Goal: Transaction & Acquisition: Purchase product/service

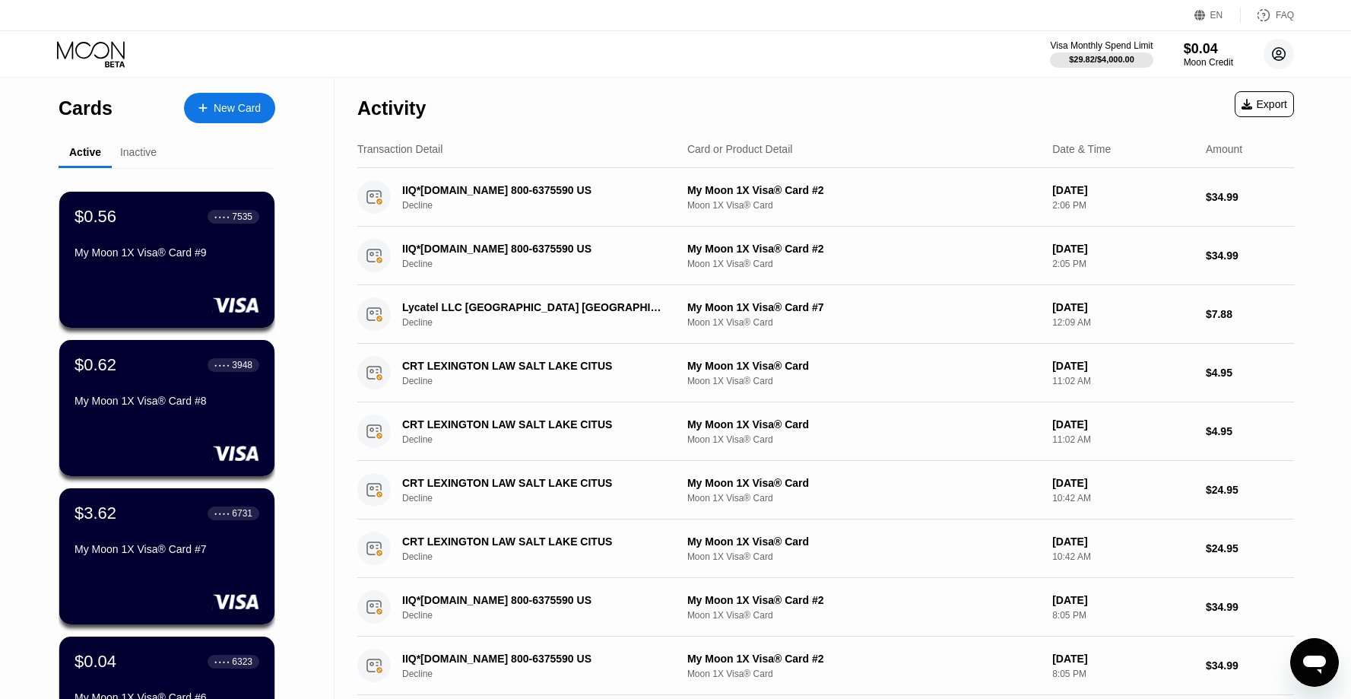
click at [1278, 61] on circle at bounding box center [1279, 54] width 30 height 30
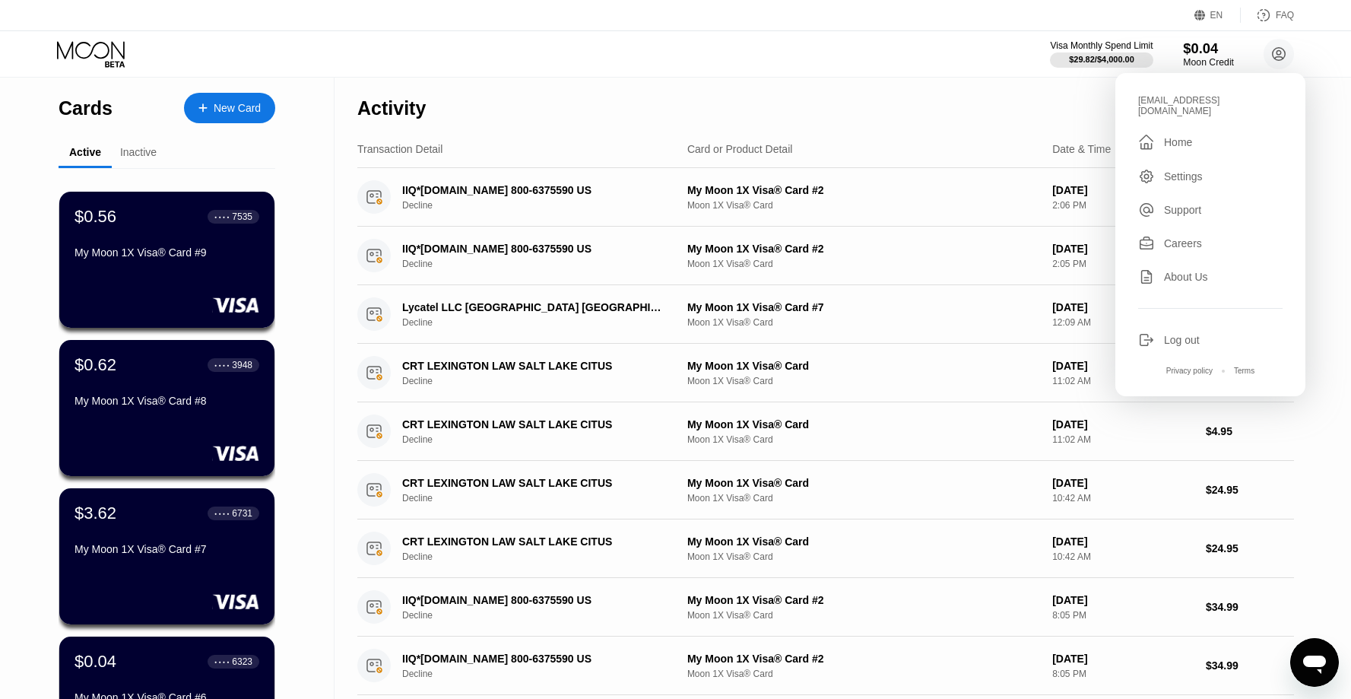
click at [1203, 52] on div "$0.04" at bounding box center [1208, 48] width 51 height 16
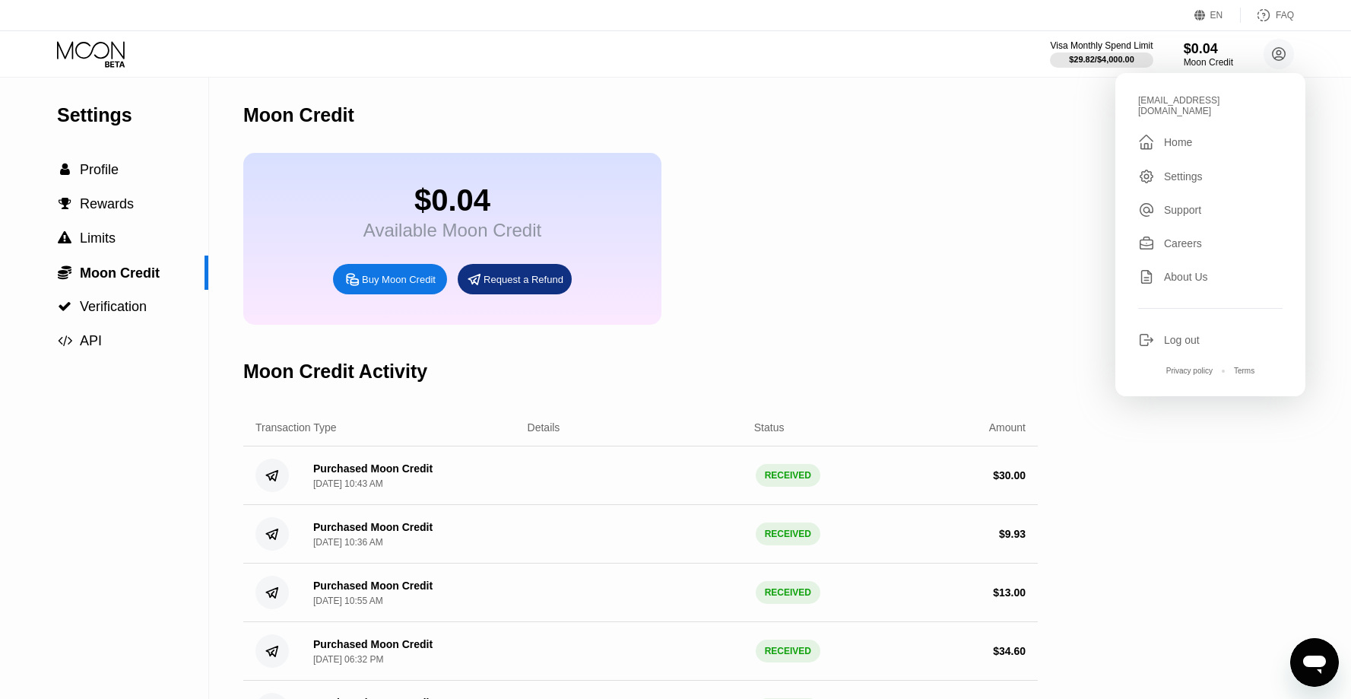
click at [865, 291] on div "$0.04 Available Moon Credit Buy Moon Credit Request a Refund" at bounding box center [640, 239] width 795 height 172
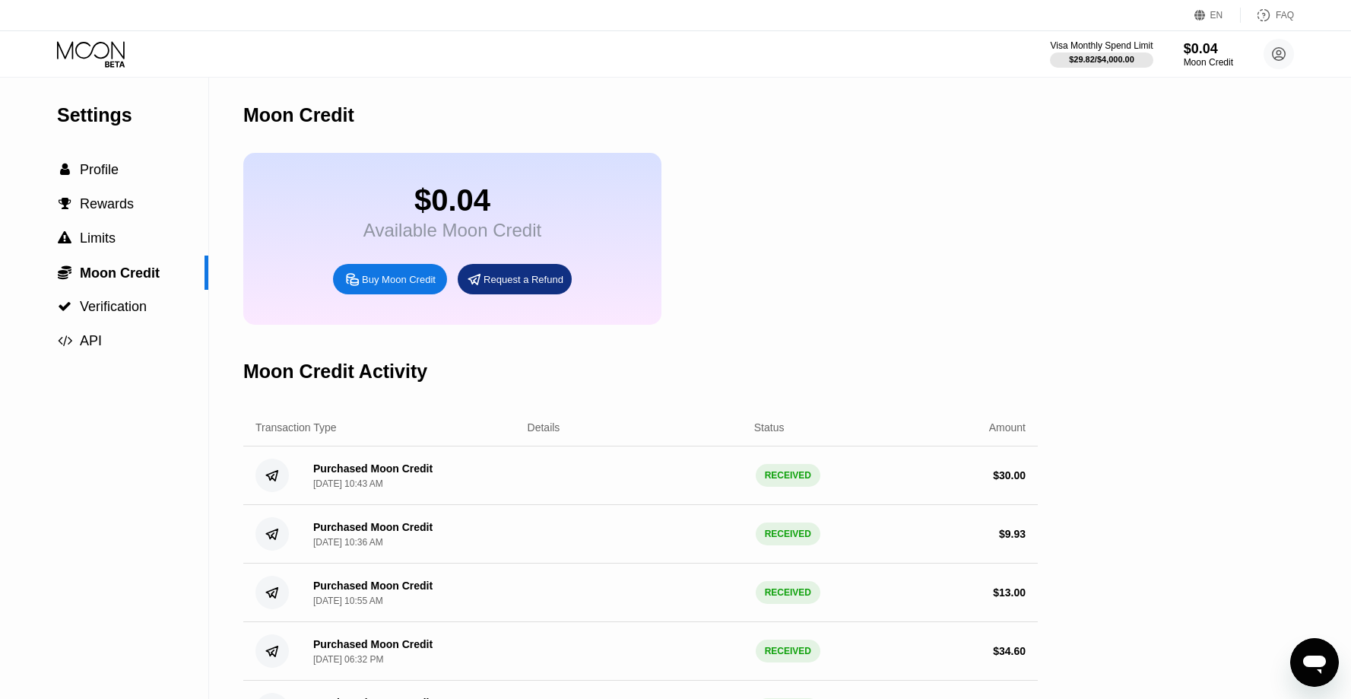
click at [376, 279] on div "Buy Moon Credit" at bounding box center [399, 279] width 74 height 13
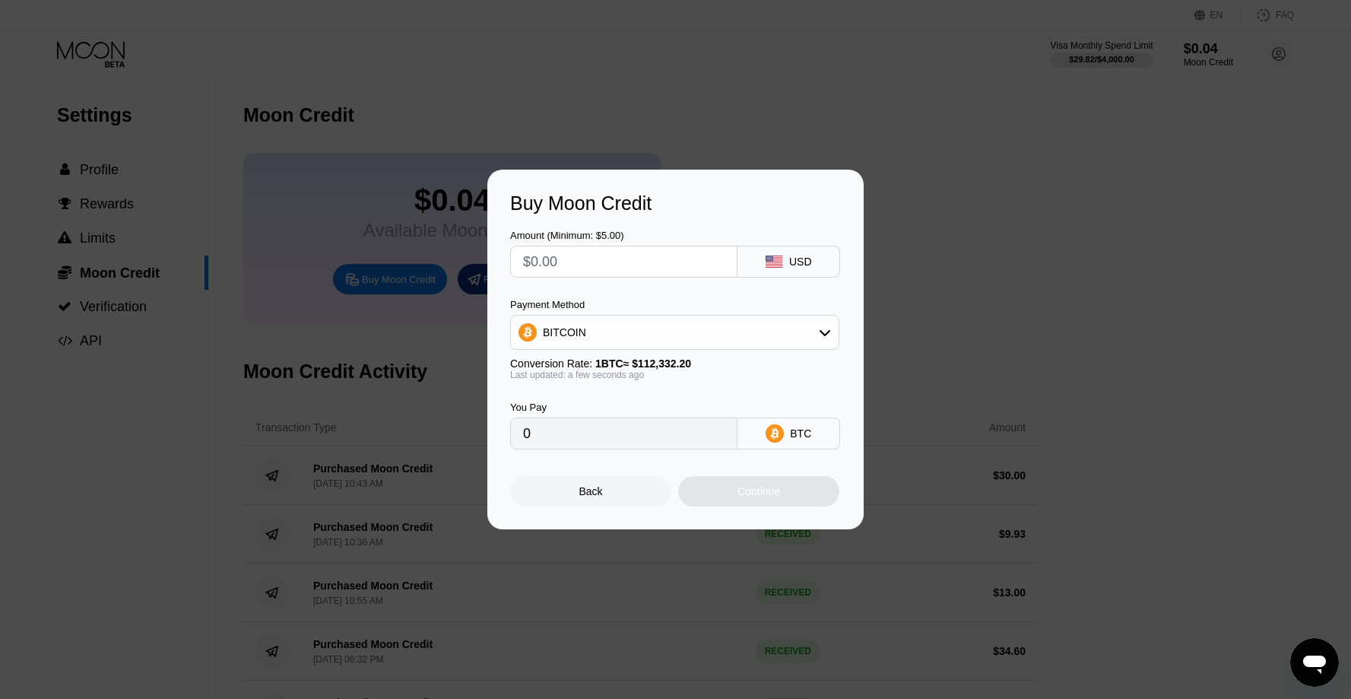
click at [623, 322] on div "BITCOIN" at bounding box center [675, 332] width 328 height 30
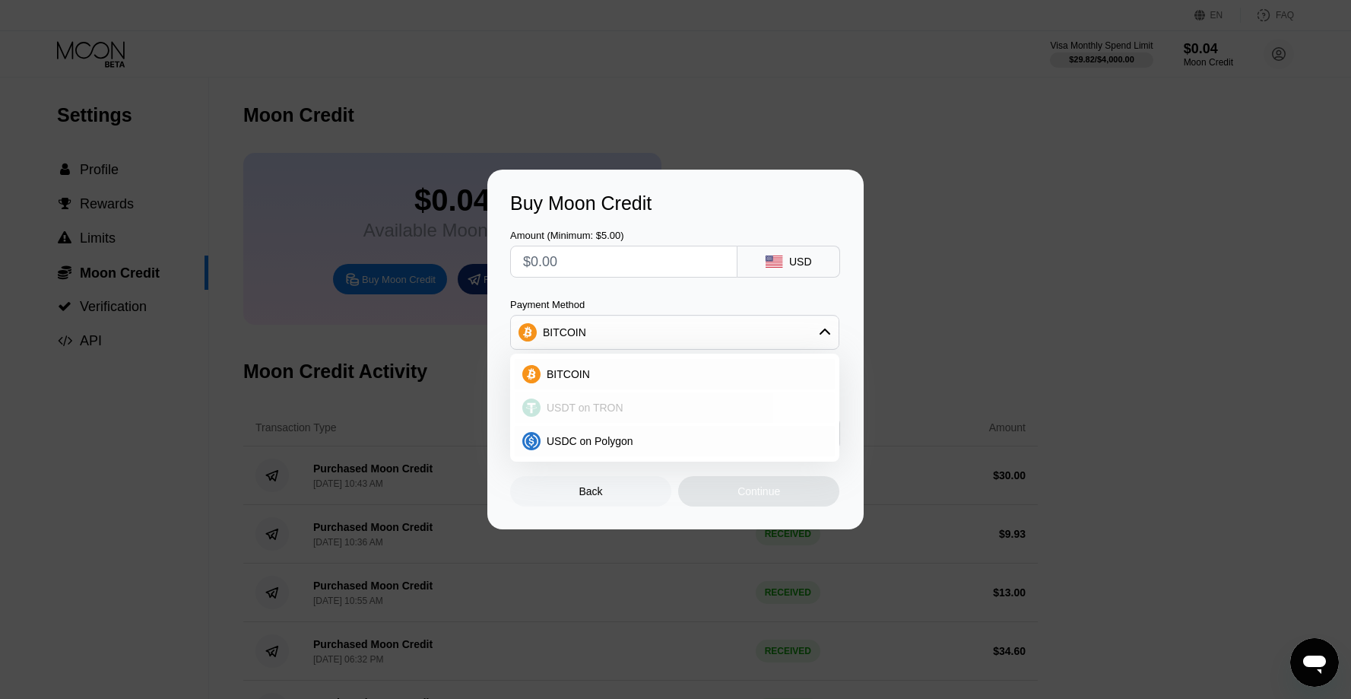
click at [601, 403] on span "USDT on TRON" at bounding box center [585, 408] width 77 height 12
type input "0.00"
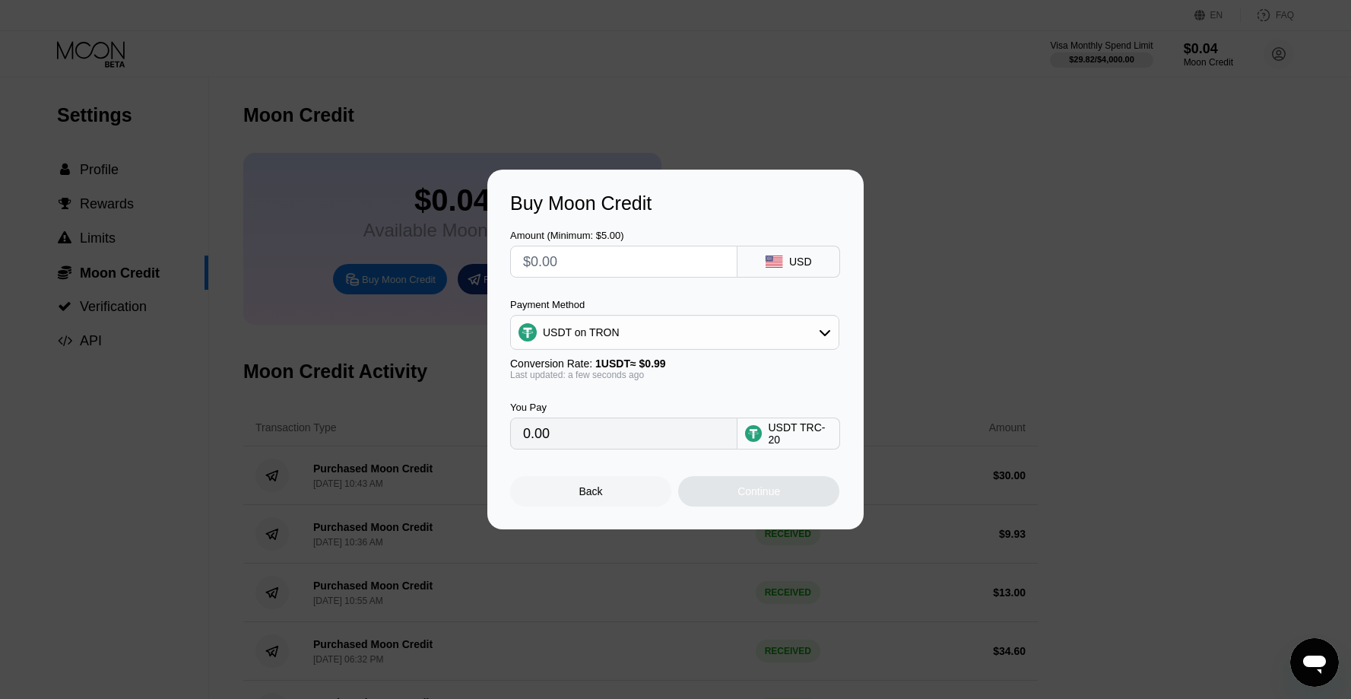
click at [586, 269] on input "text" at bounding box center [624, 261] width 202 height 30
type input "$4"
type input "4.04"
type input "$45"
type input "45.45"
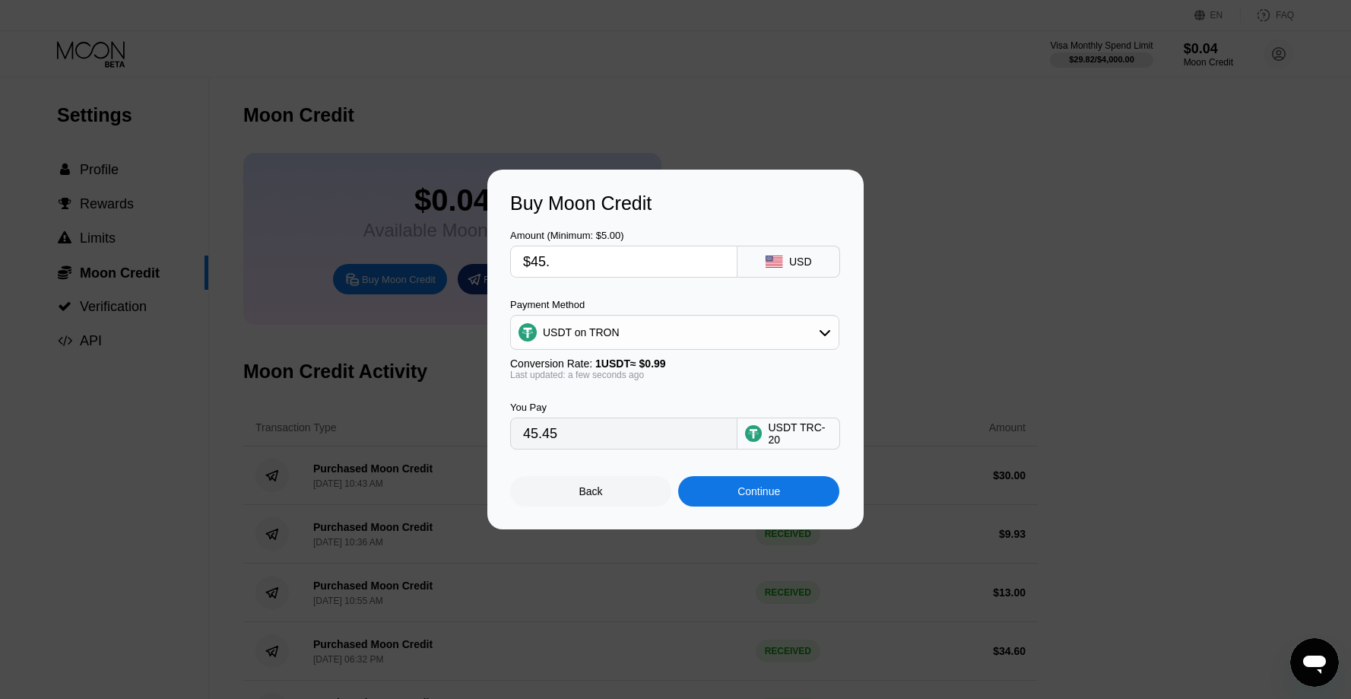
type input "$45.9"
type input "46.36"
type input "$45."
type input "45.45"
type input "$45.8"
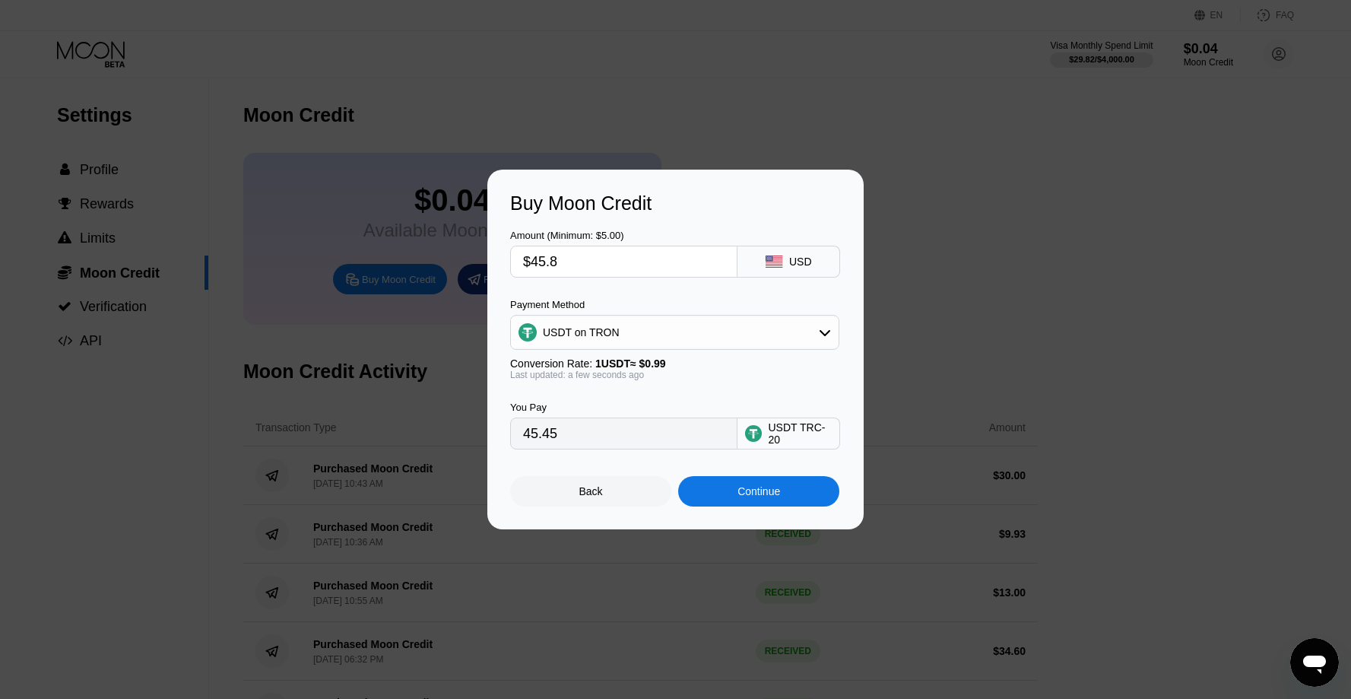
type input "46.26"
type input "$45.85"
type input "46.31"
type input "$45.8"
type input "46.26"
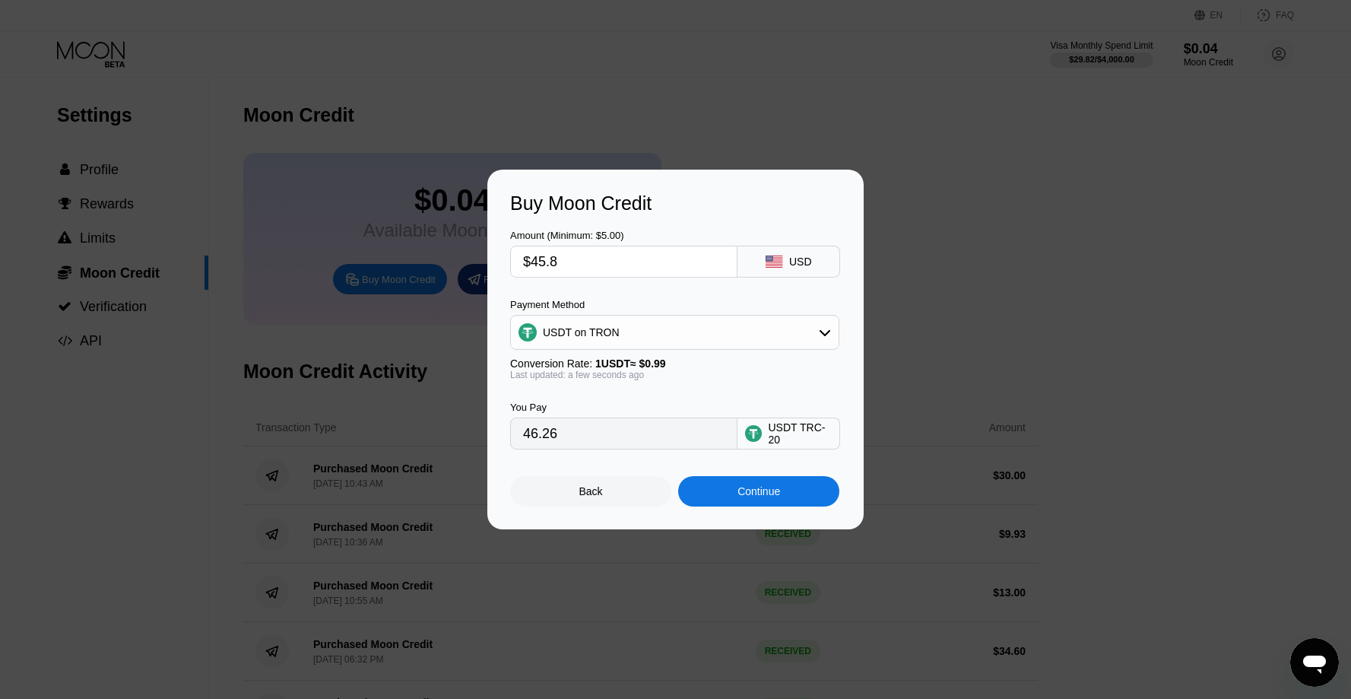
type input "$45.84"
type input "46.30"
type input "$45.8"
type input "46.26"
type input "$45.82"
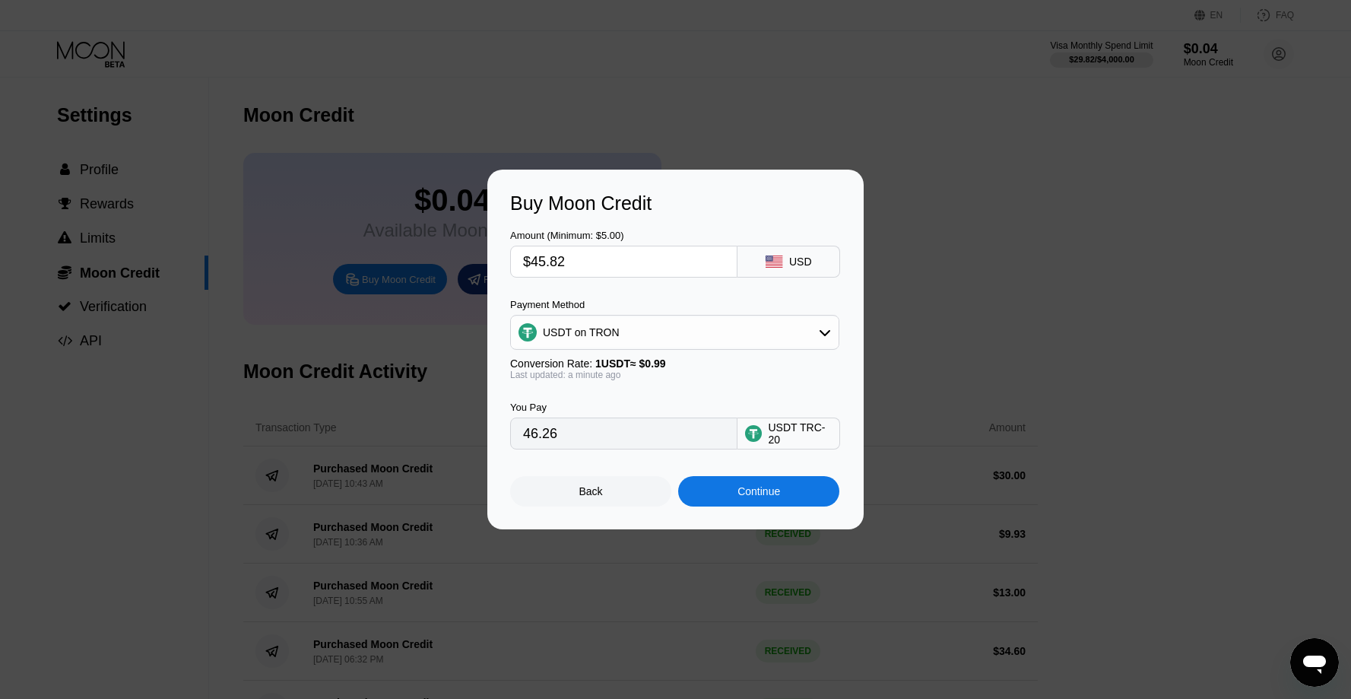
type input "46.28"
type input "$45.8"
type input "46.26"
type input "$45.83"
type input "46.29"
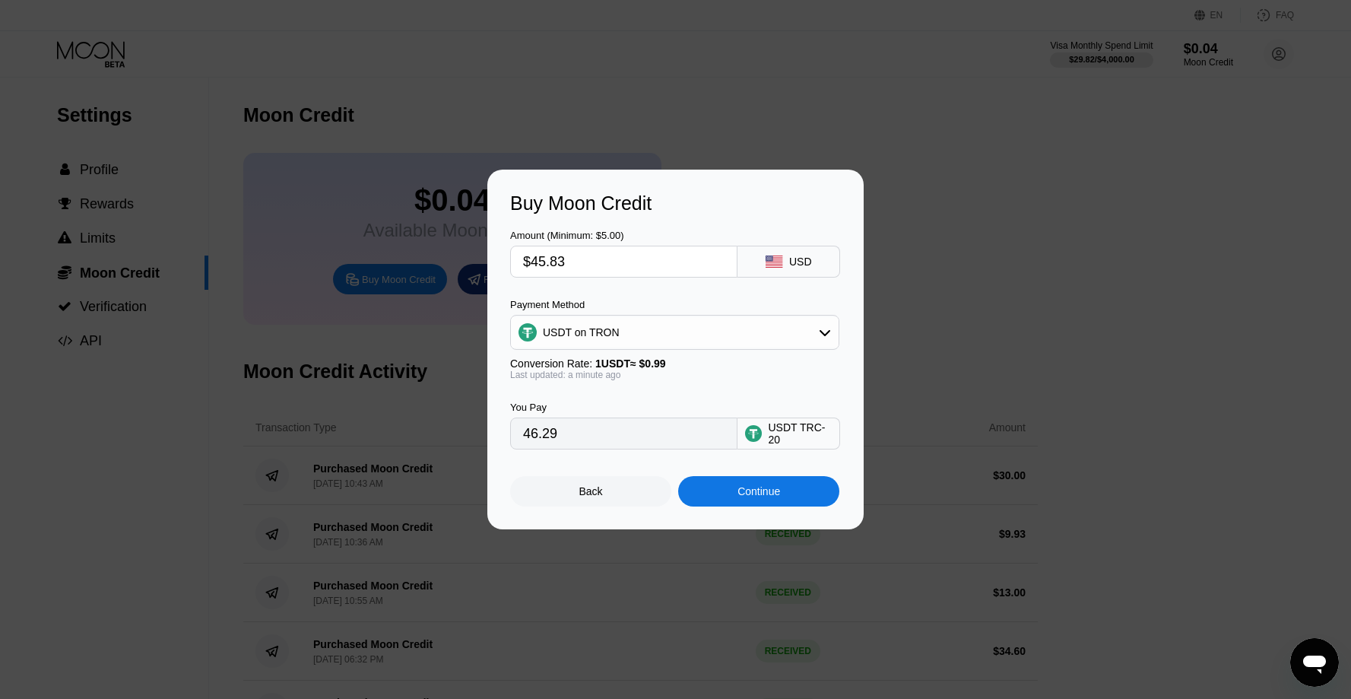
type input "$45.8"
type input "46.26"
type input "$45.8"
click at [732, 391] on div "You Pay 46.26 USDT TRC-20" at bounding box center [675, 414] width 331 height 69
click at [777, 487] on div "Continue" at bounding box center [759, 491] width 43 height 12
